Goal: Task Accomplishment & Management: Use online tool/utility

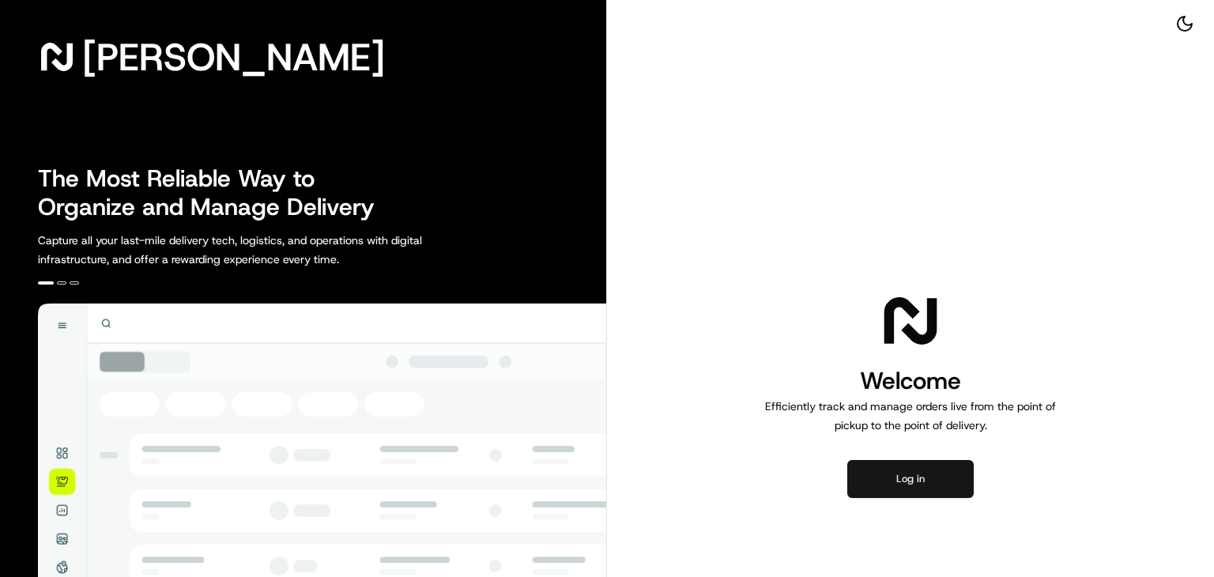
click at [899, 484] on button "Log in" at bounding box center [910, 479] width 126 height 38
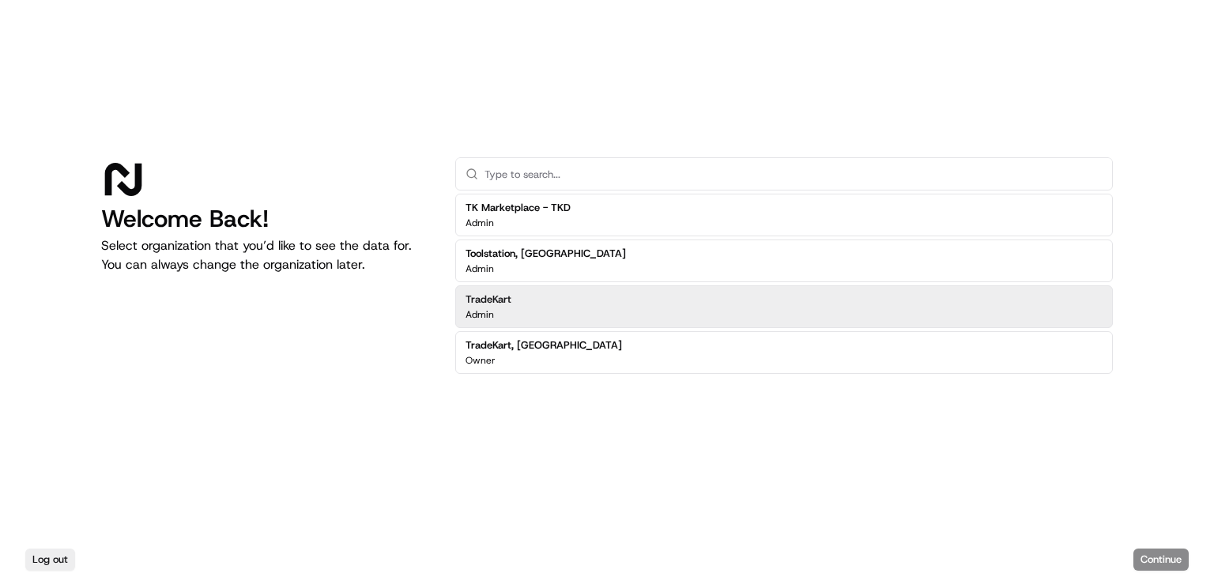
click at [546, 322] on div "TradeKart Admin" at bounding box center [784, 306] width 658 height 43
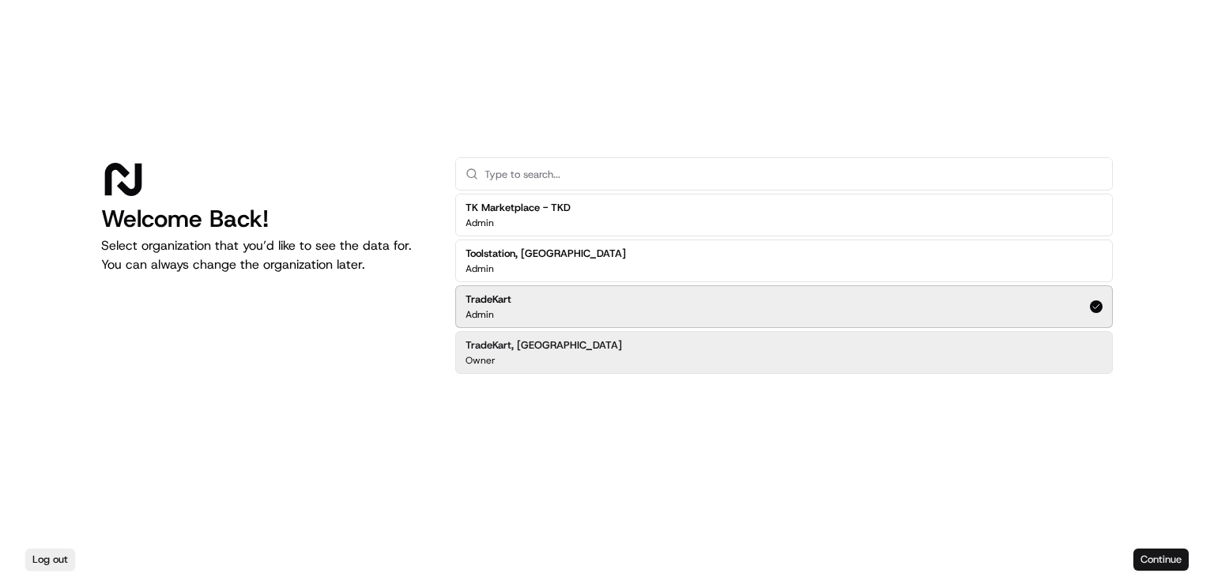
click at [1148, 556] on button "Continue" at bounding box center [1160, 559] width 55 height 22
